Goal: Register for event/course

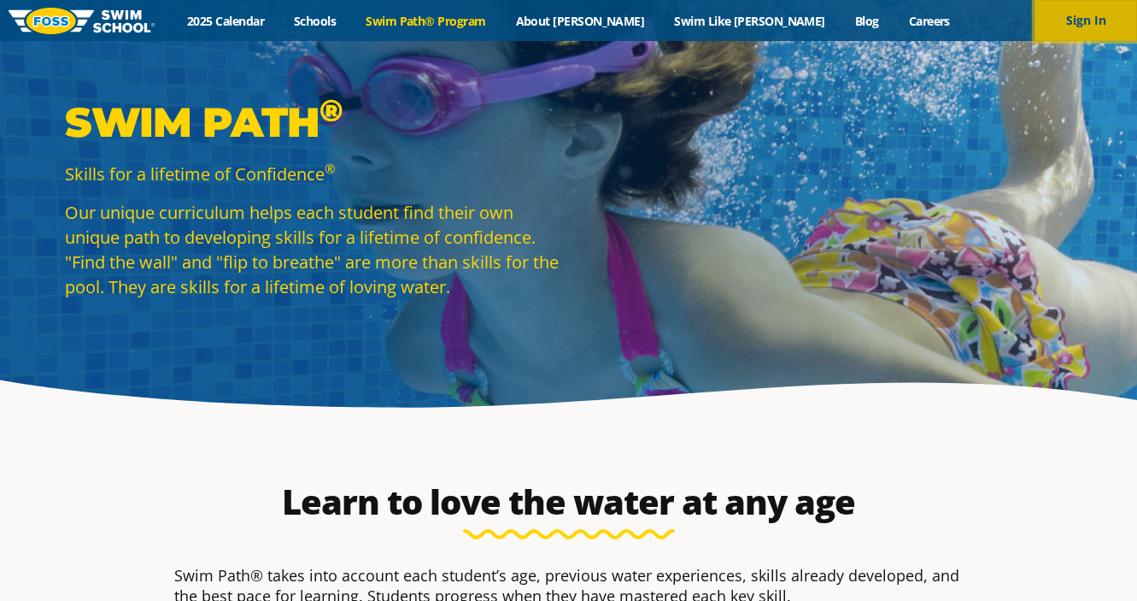
click at [1100, 16] on button "Sign In" at bounding box center [1086, 20] width 103 height 41
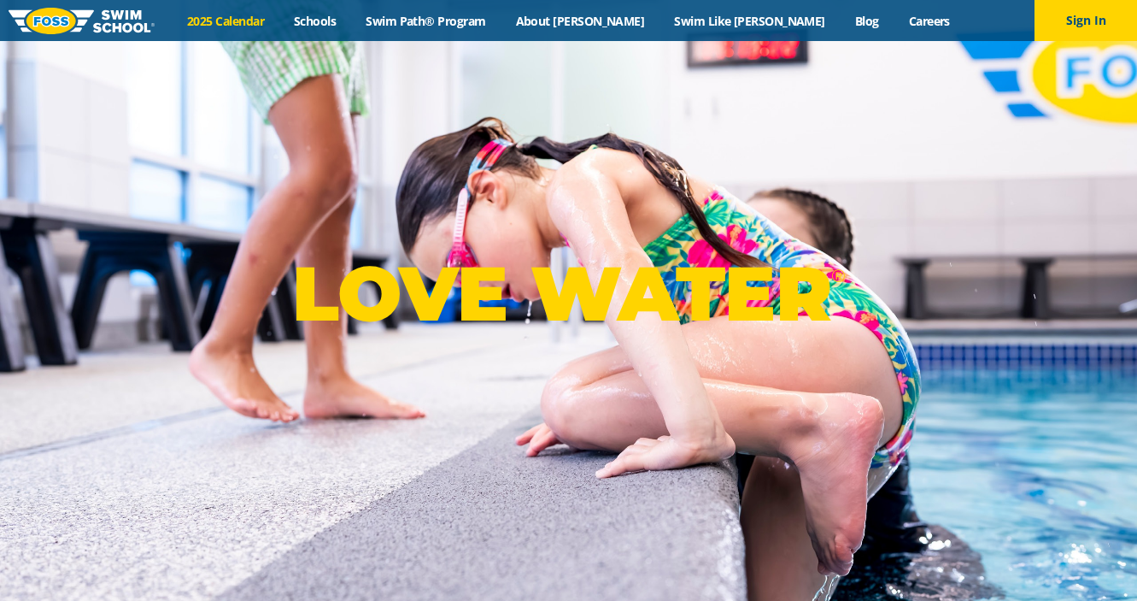
click at [273, 20] on link "2025 Calendar" at bounding box center [226, 21] width 107 height 16
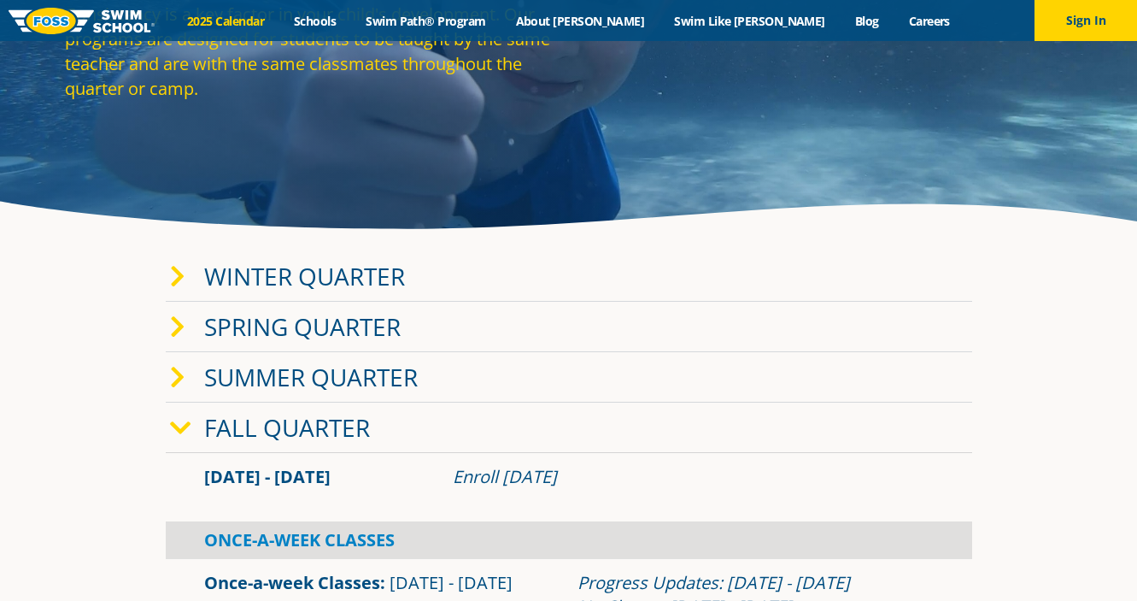
scroll to position [195, 0]
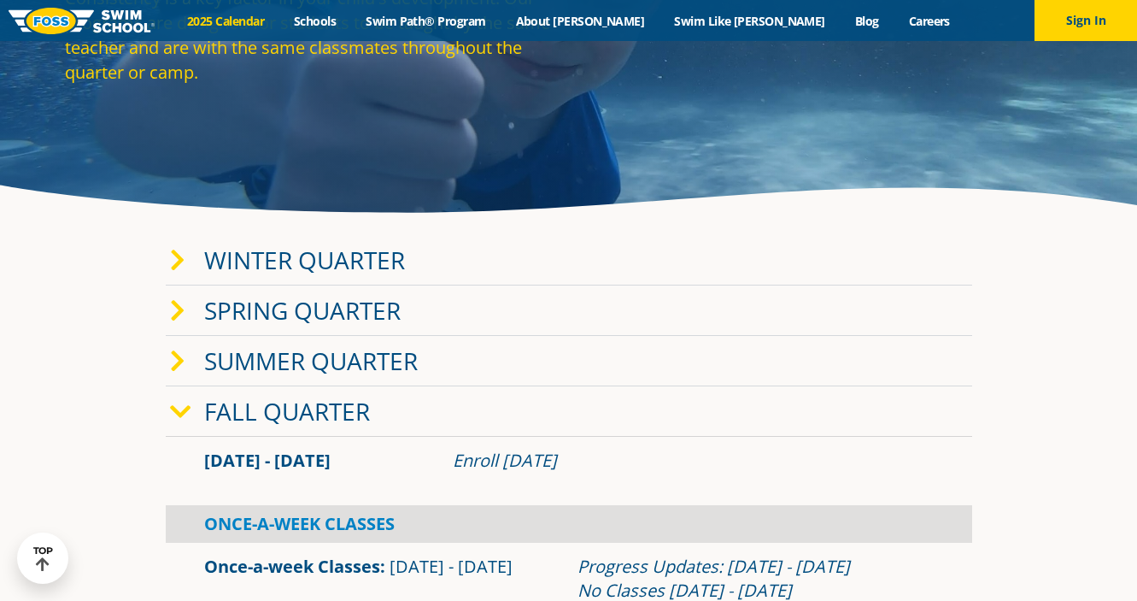
click at [287, 265] on link "Winter Quarter" at bounding box center [304, 259] width 201 height 32
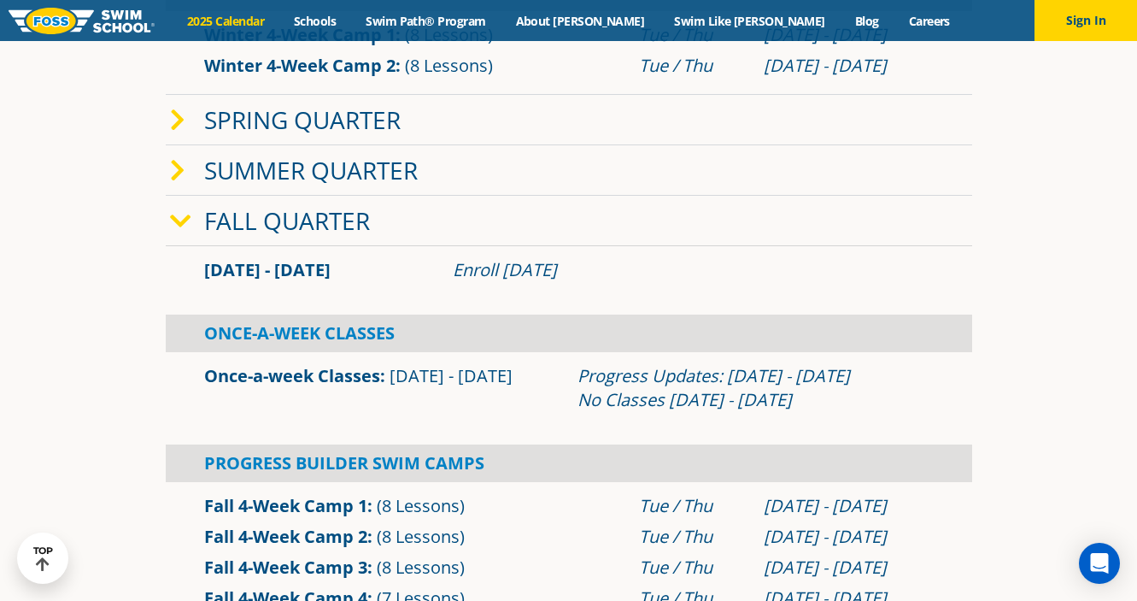
scroll to position [706, 0]
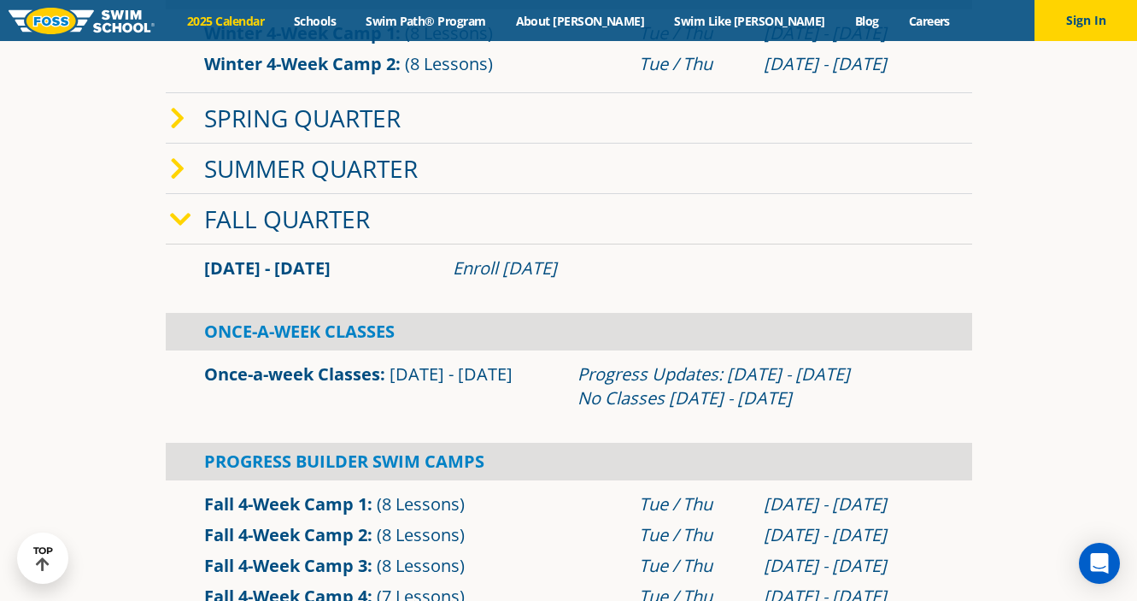
click at [513, 263] on div "Enroll July 29, 2025" at bounding box center [693, 268] width 481 height 24
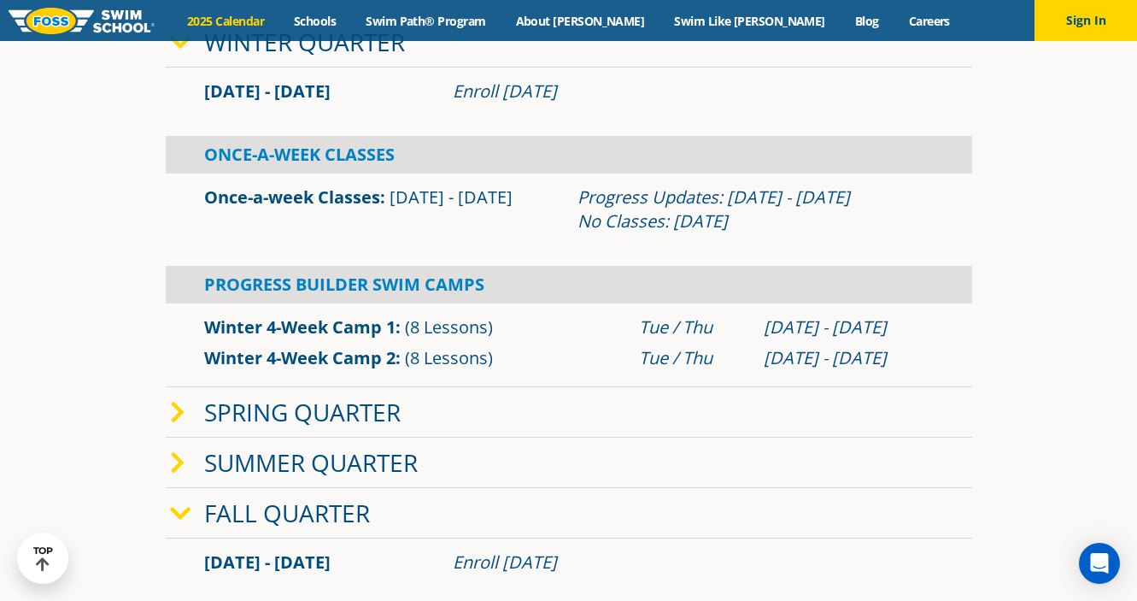
scroll to position [0, 0]
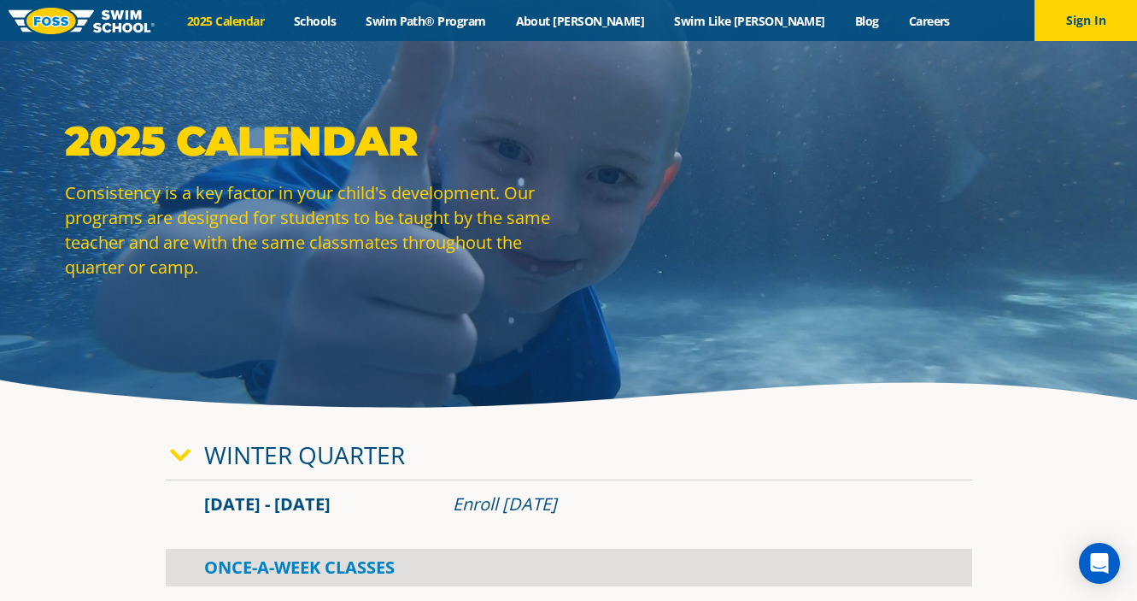
click at [185, 451] on icon at bounding box center [180, 455] width 21 height 24
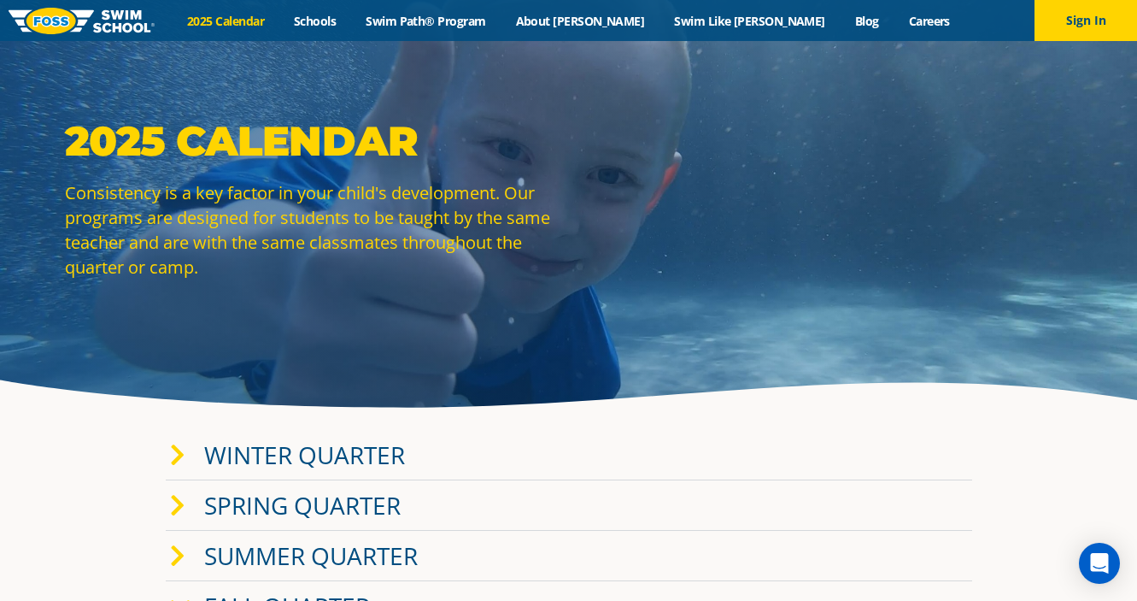
click at [183, 498] on icon at bounding box center [177, 506] width 15 height 24
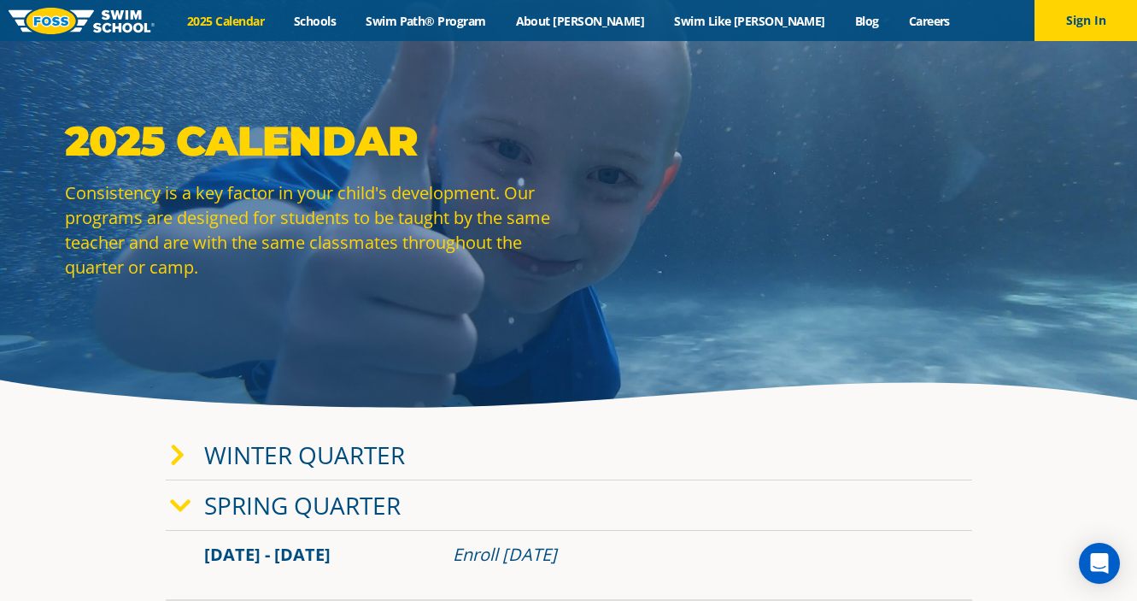
click at [183, 498] on icon at bounding box center [180, 506] width 21 height 24
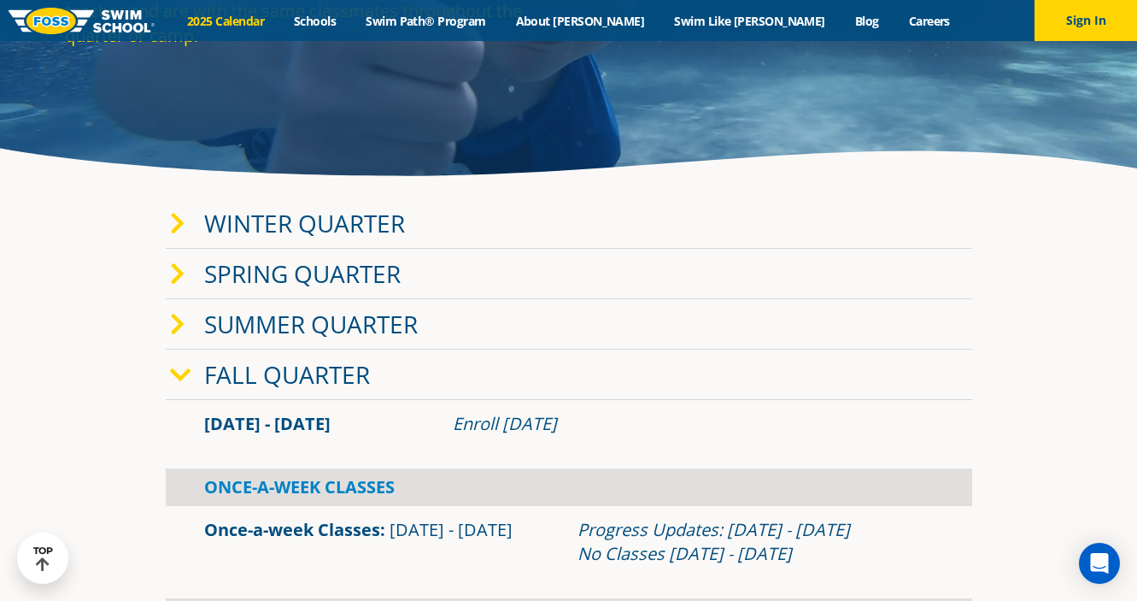
scroll to position [223, 0]
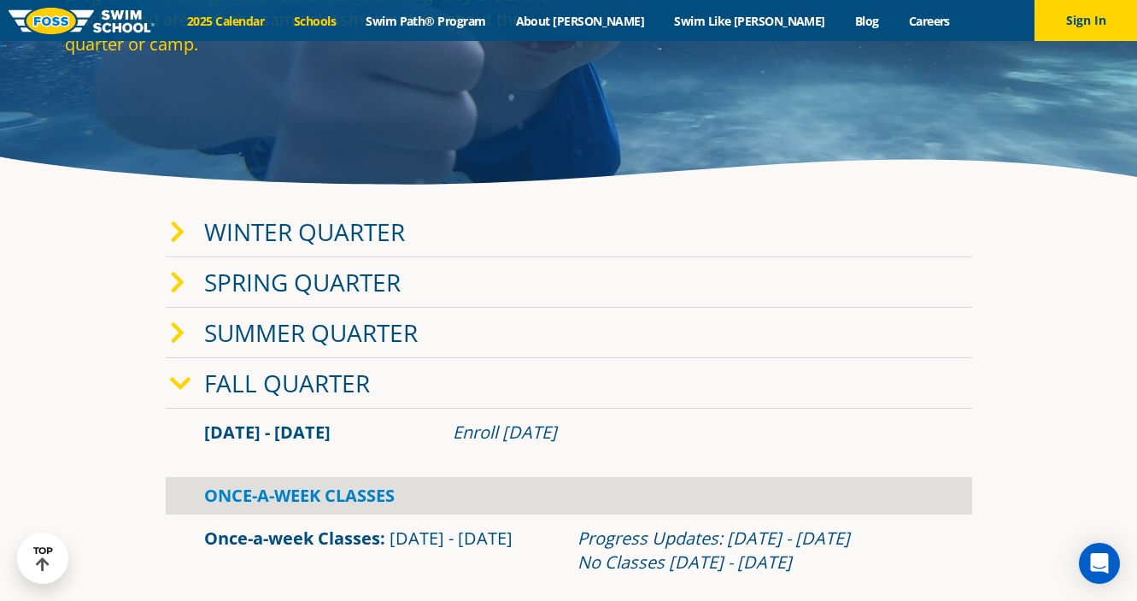
click at [351, 20] on link "Schools" at bounding box center [315, 21] width 72 height 16
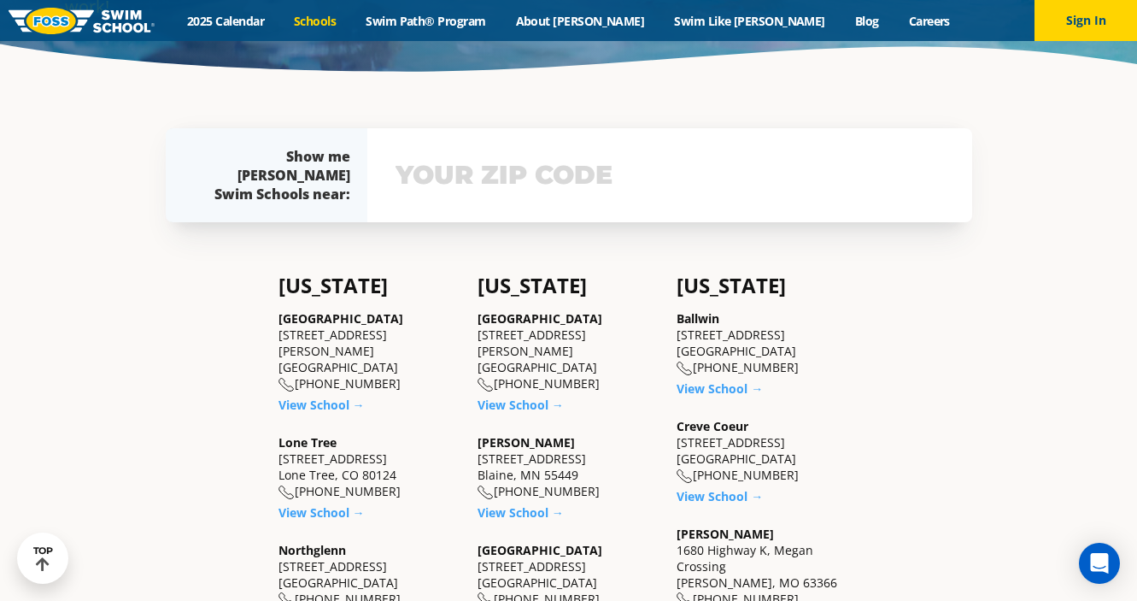
scroll to position [350, 0]
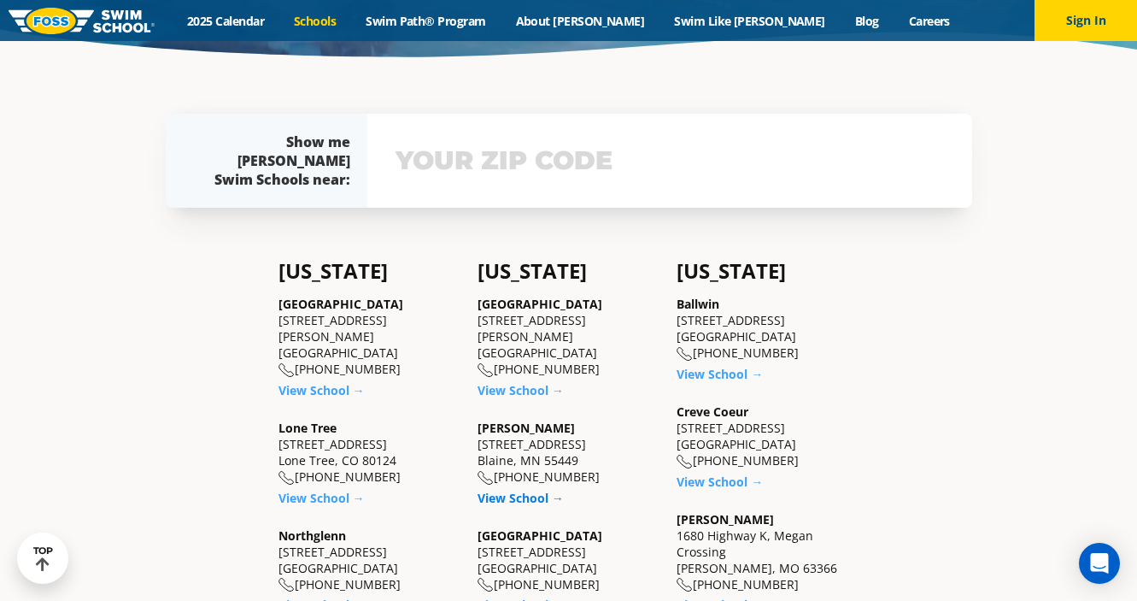
click at [518, 495] on link "View School →" at bounding box center [521, 497] width 86 height 16
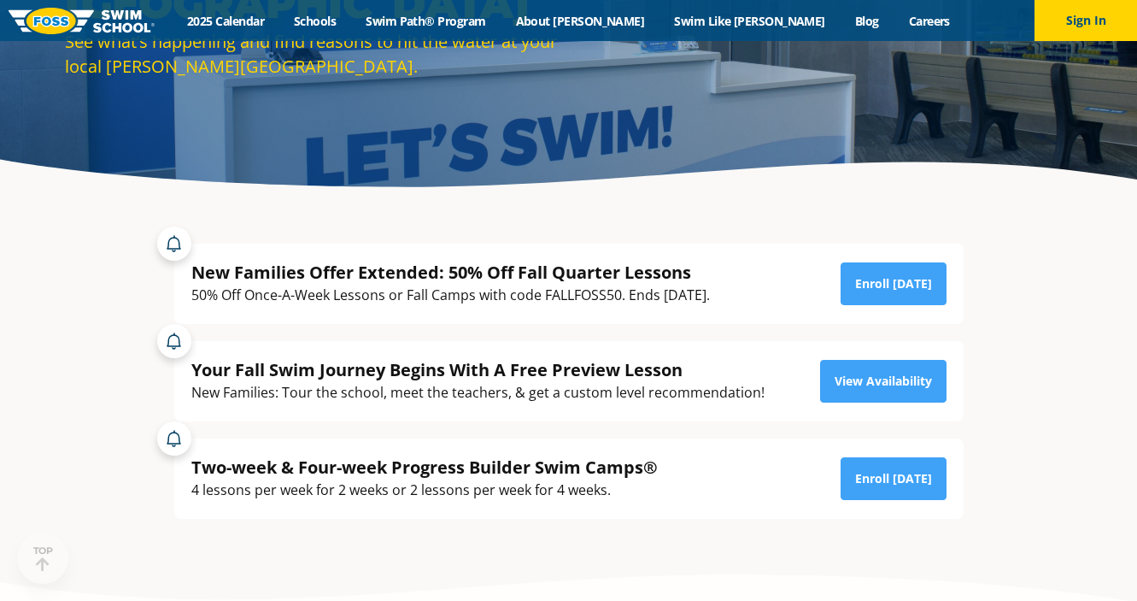
scroll to position [221, 0]
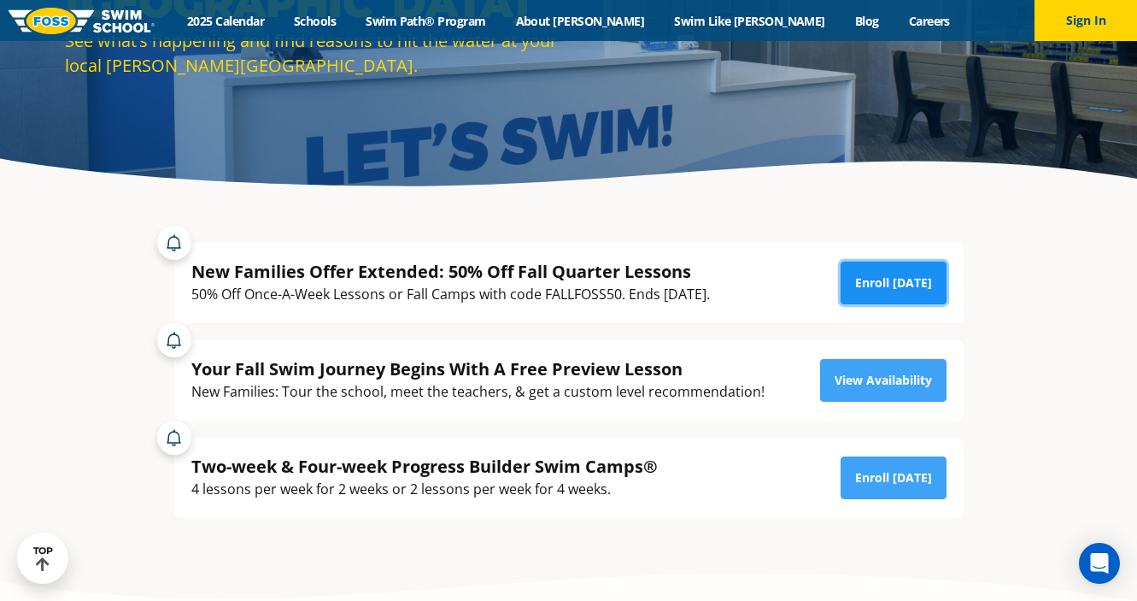
click at [889, 300] on link "Enroll Today" at bounding box center [894, 282] width 106 height 43
